Goal: Communication & Community: Answer question/provide support

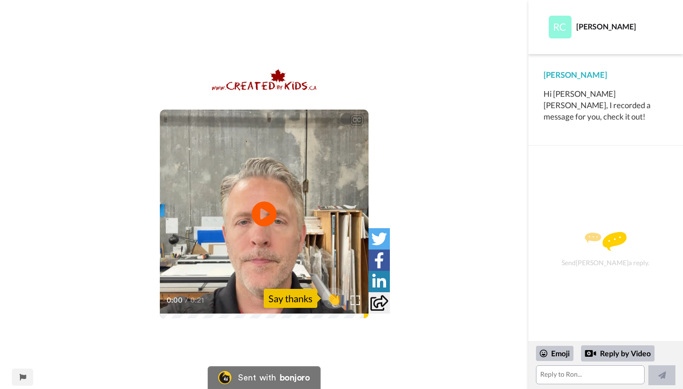
click at [262, 212] on icon "Play/Pause" at bounding box center [264, 214] width 25 height 45
click at [174, 314] on div "0:21 / 0:21" at bounding box center [264, 304] width 209 height 20
click at [552, 383] on textarea at bounding box center [590, 374] width 109 height 19
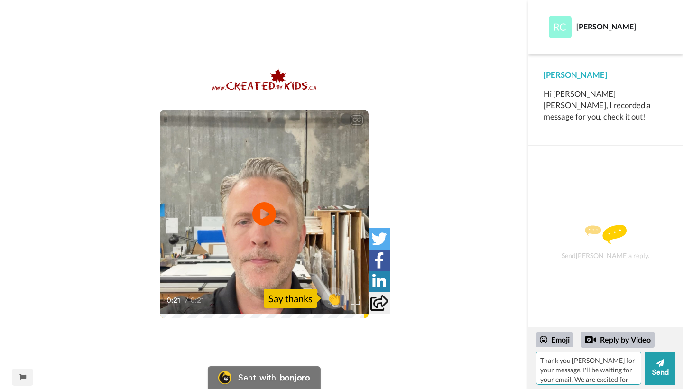
type textarea "Thank you [PERSON_NAME] for your message. I'll be waiting for your email. We ar…"
click at [658, 365] on icon at bounding box center [660, 362] width 8 height 9
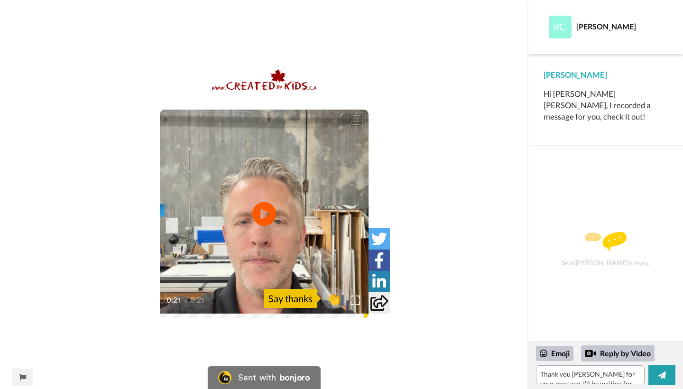
click at [557, 121] on div "[PERSON_NAME] [PERSON_NAME], I recorded a message for you, check it out!" at bounding box center [605, 100] width 155 height 92
click at [543, 369] on textarea "Thank you [PERSON_NAME] for your message. I'll be waiting for your email. We ar…" at bounding box center [590, 374] width 109 height 19
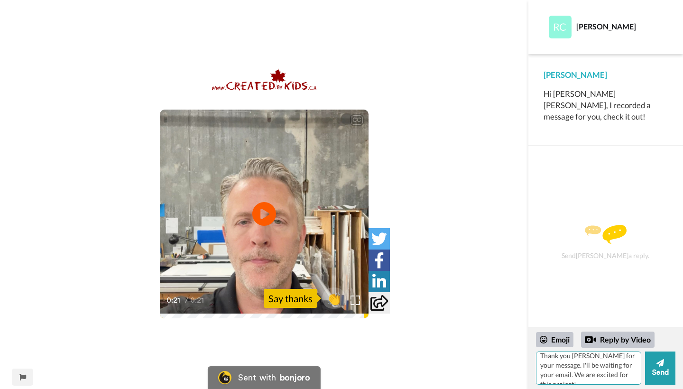
scroll to position [4, 0]
click at [662, 369] on button "Send" at bounding box center [660, 367] width 30 height 33
click at [601, 378] on textarea "Thank you [PERSON_NAME] for your message. I'll be waiting for your email. We ar…" at bounding box center [588, 367] width 105 height 33
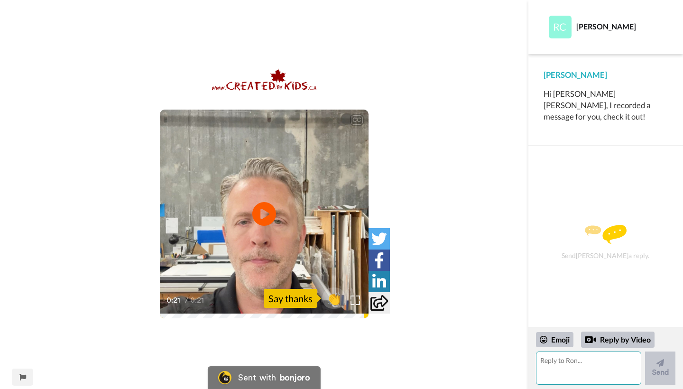
scroll to position [0, 0]
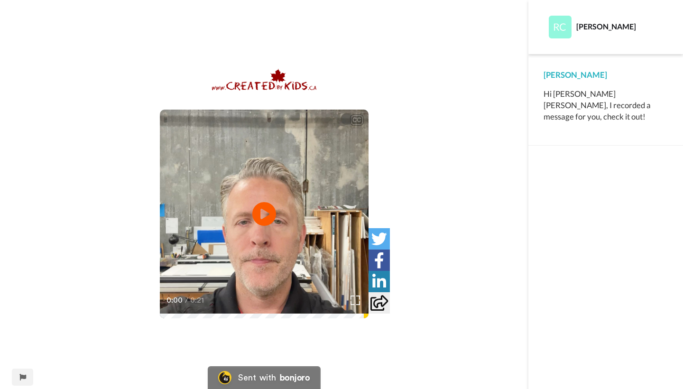
click at [227, 378] on img at bounding box center [224, 377] width 13 height 13
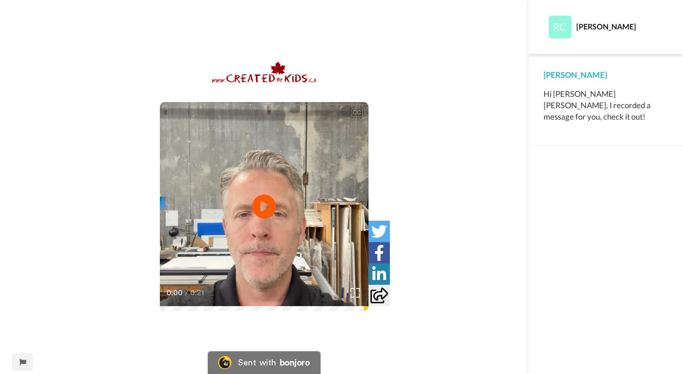
click at [611, 199] on div at bounding box center [605, 260] width 155 height 228
click at [561, 35] on img at bounding box center [560, 27] width 23 height 23
click at [577, 358] on div at bounding box center [605, 260] width 155 height 228
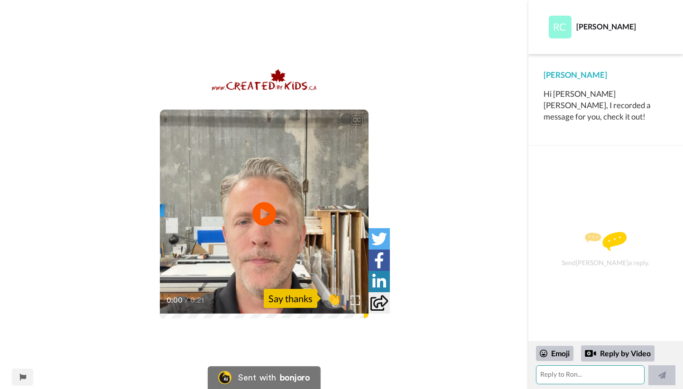
click at [569, 379] on textarea at bounding box center [590, 374] width 109 height 19
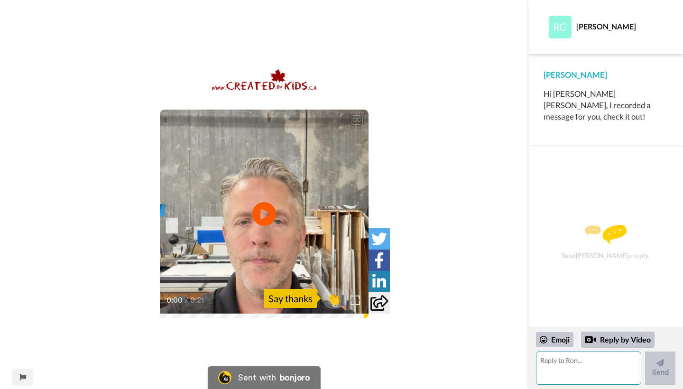
paste textarea "Thank you [PERSON_NAME] for your message. I'll be waiting for your email. We ar…"
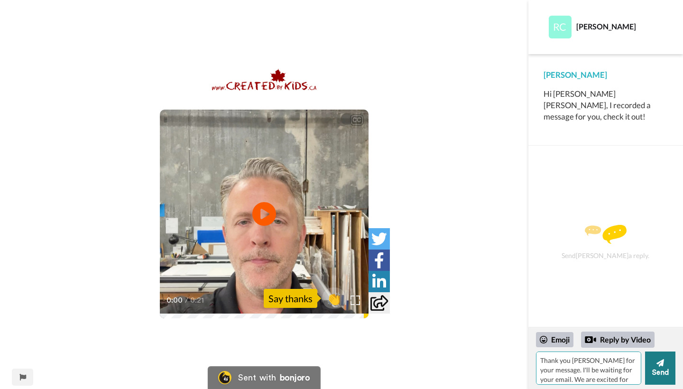
type textarea "Thank you [PERSON_NAME] for your message. I'll be waiting for your email. We ar…"
click at [654, 369] on button "Send" at bounding box center [660, 367] width 30 height 33
